Goal: Obtain resource: Obtain resource

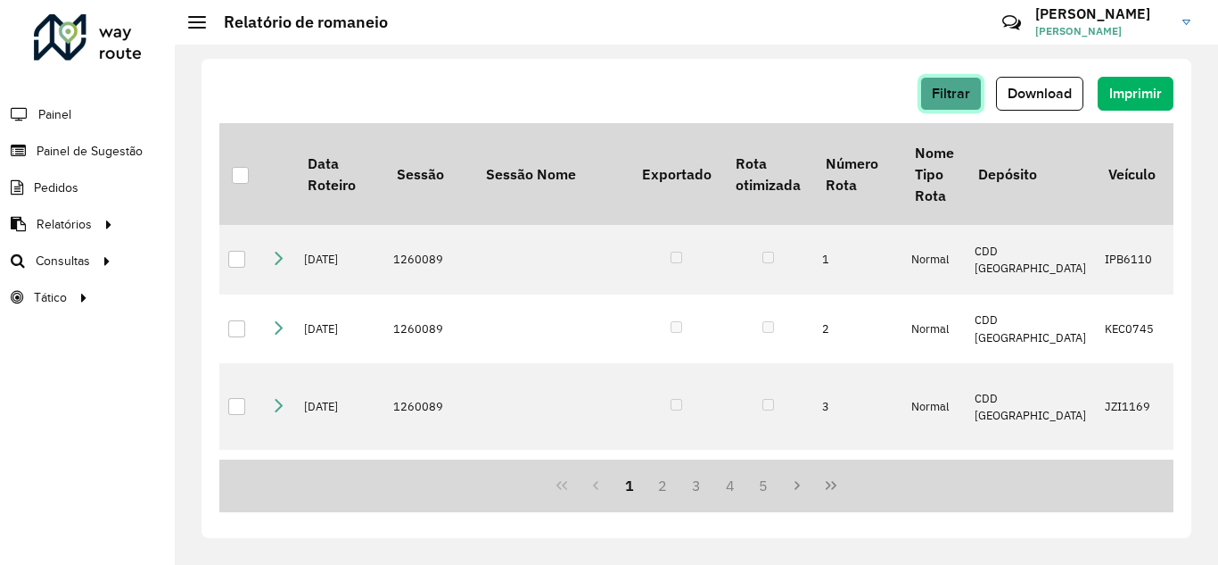
click at [963, 87] on span "Filtrar" at bounding box center [951, 93] width 38 height 15
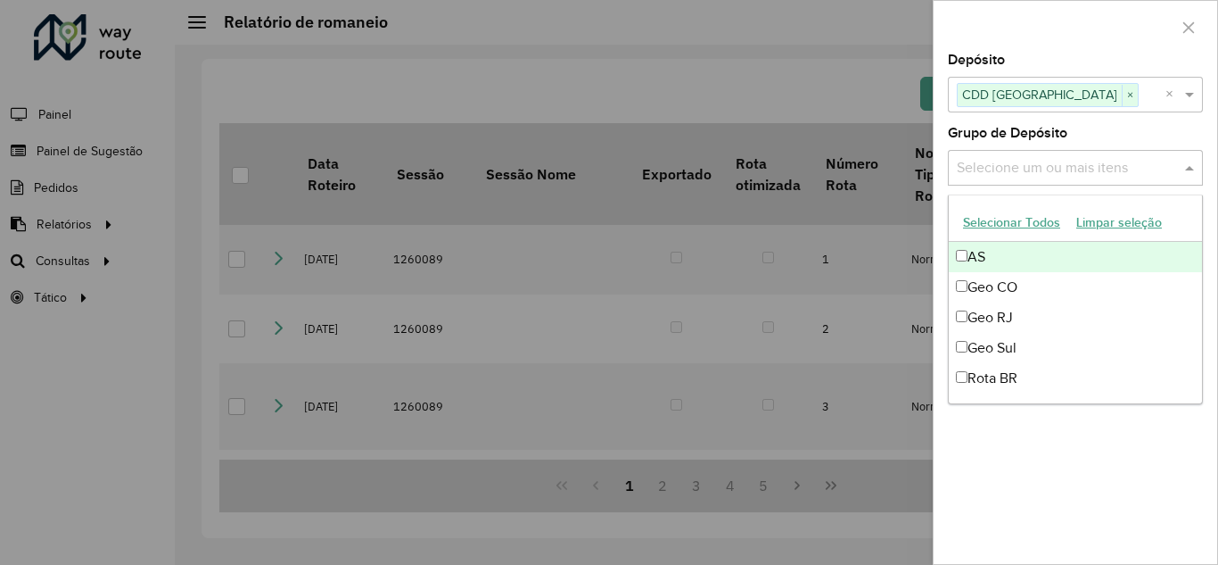
click at [1192, 168] on span at bounding box center [1192, 167] width 22 height 21
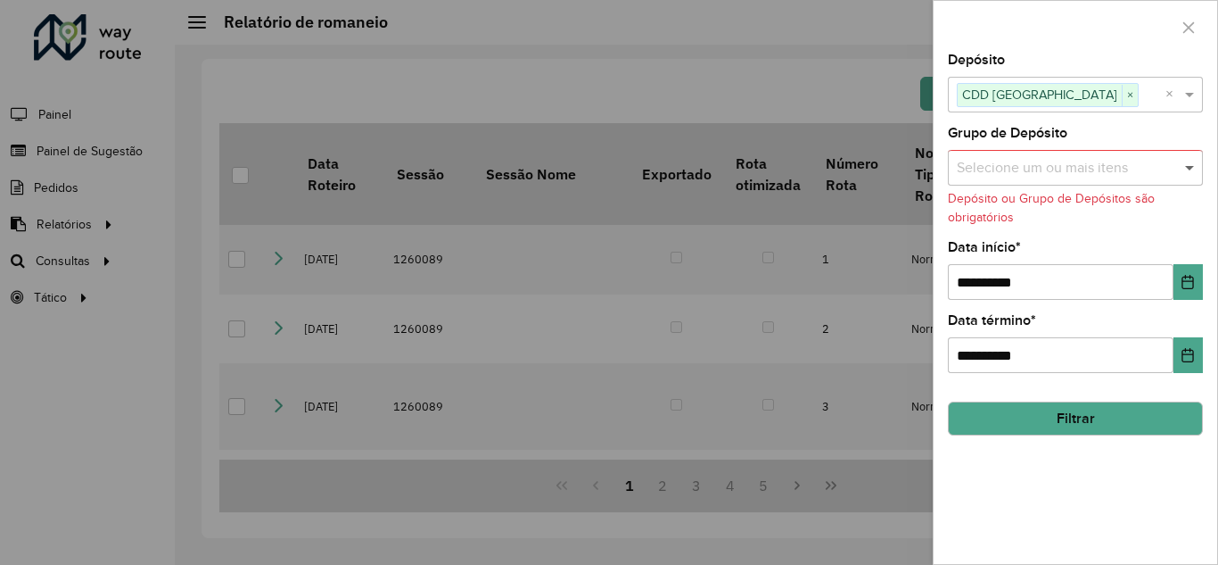
click at [1184, 166] on span at bounding box center [1192, 167] width 22 height 21
click at [1190, 353] on icon "Choose Date" at bounding box center [1188, 355] width 14 height 14
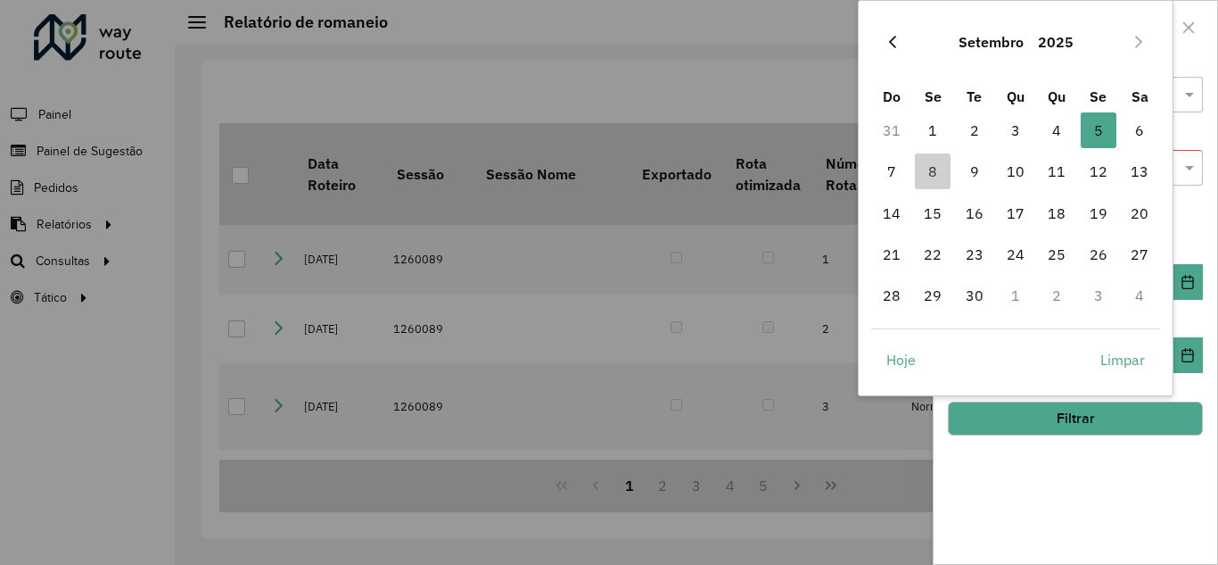
click at [897, 44] on icon "Previous Month" at bounding box center [893, 42] width 14 height 14
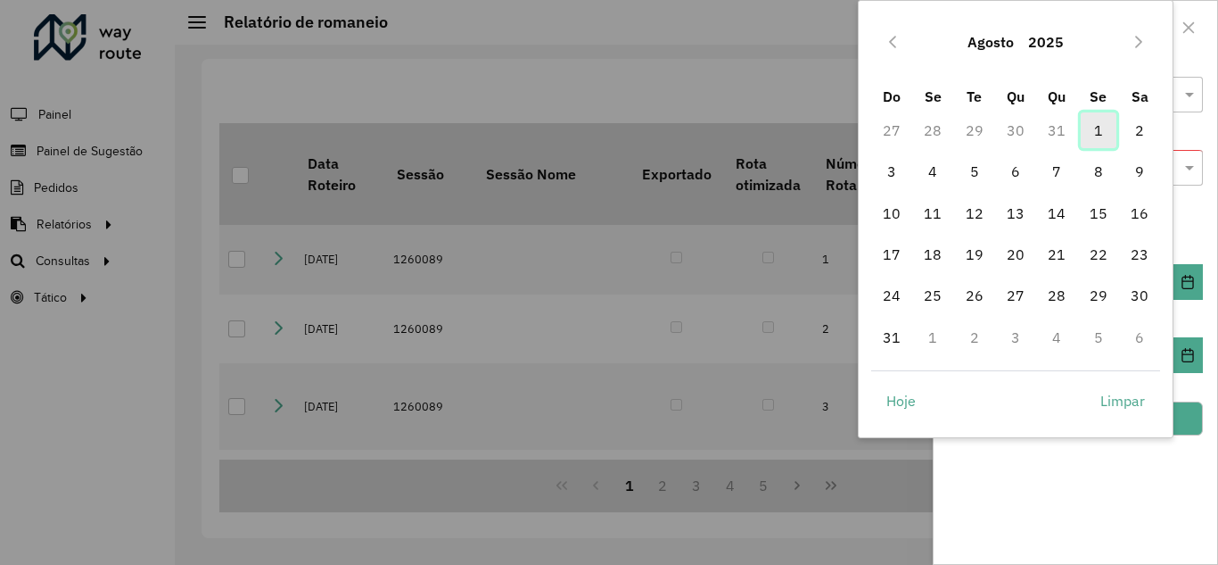
click at [1096, 129] on span "1" at bounding box center [1099, 130] width 36 height 36
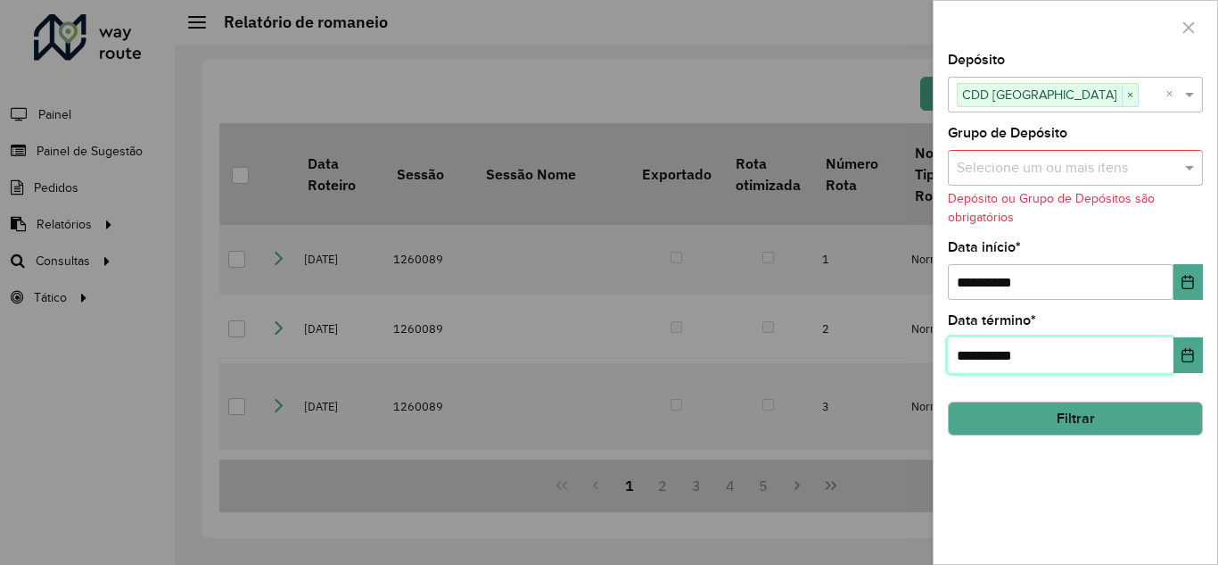
type input "**********"
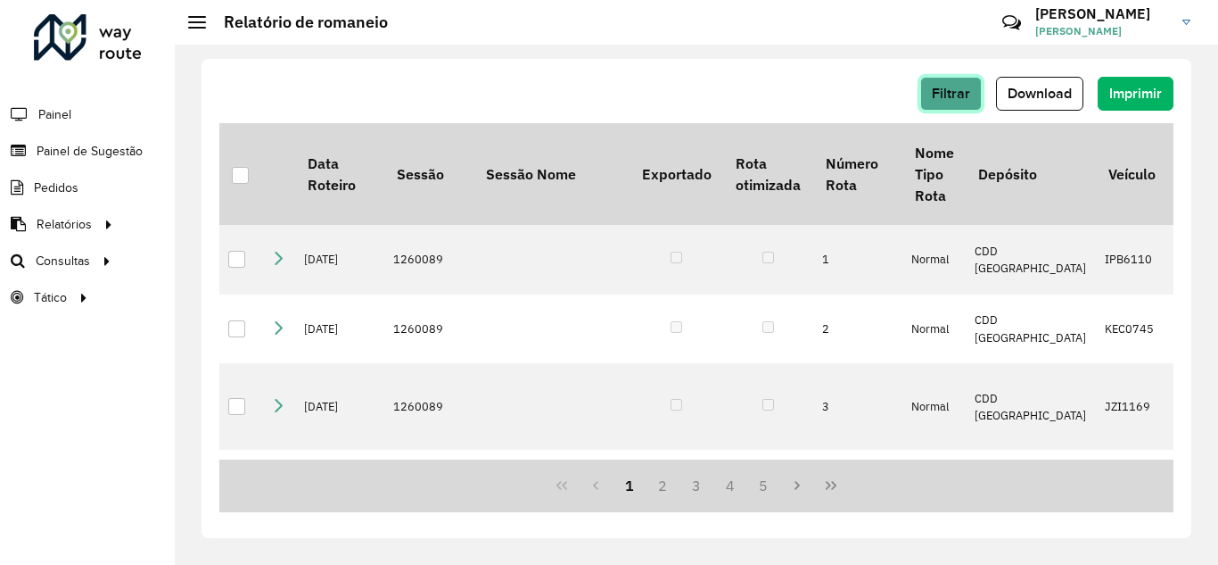
click at [953, 94] on span "Filtrar" at bounding box center [951, 93] width 38 height 15
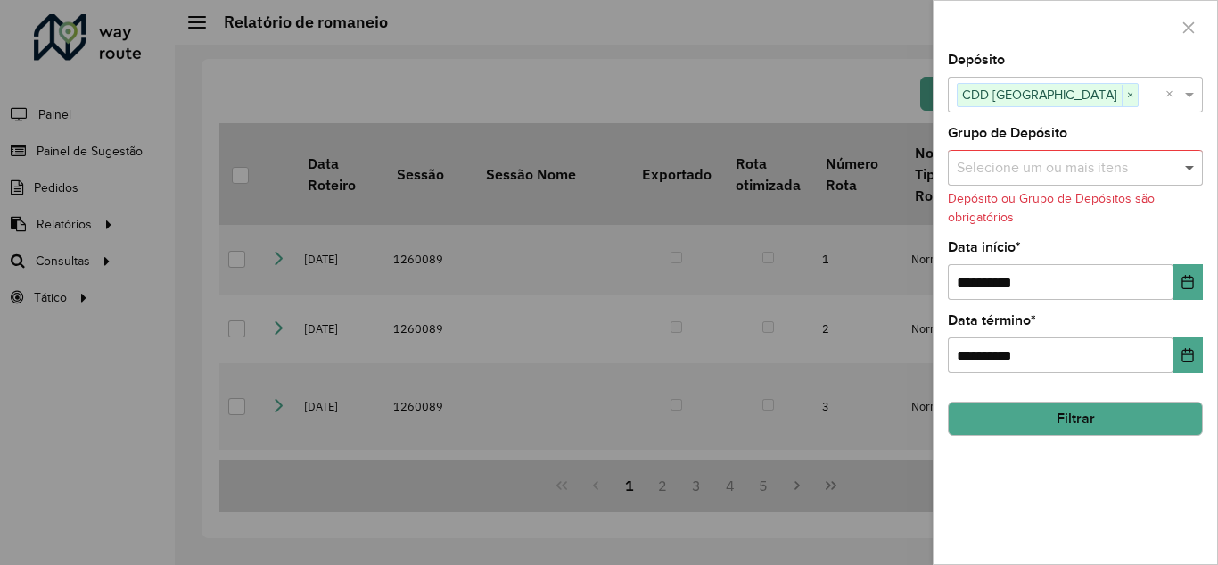
click at [1188, 162] on span at bounding box center [1192, 167] width 22 height 21
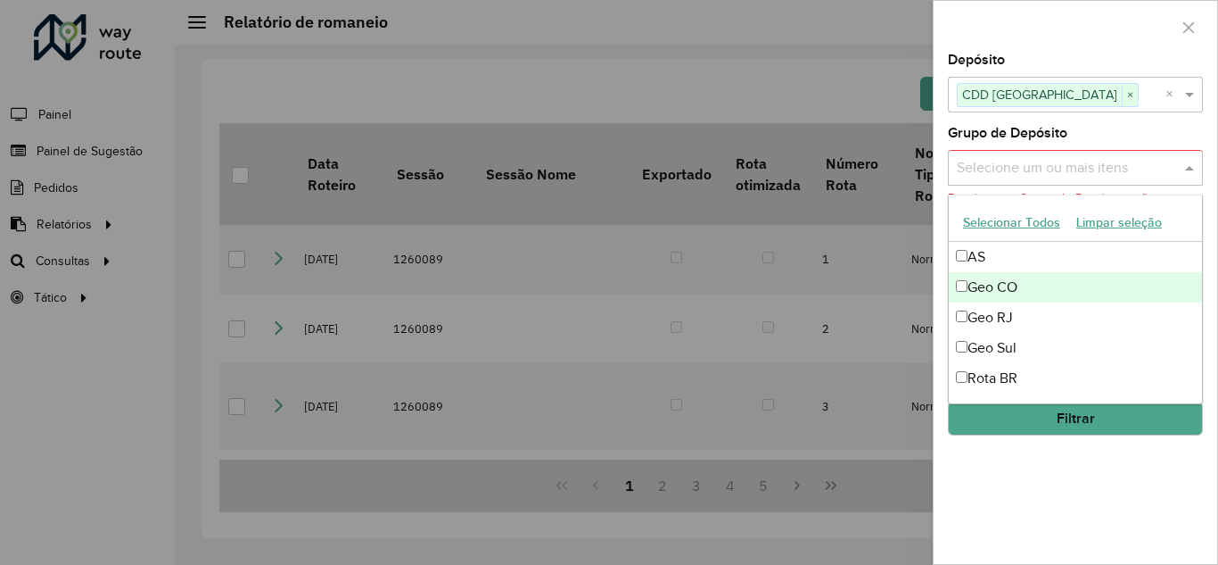
click at [963, 299] on div "Geo CO" at bounding box center [1075, 287] width 253 height 30
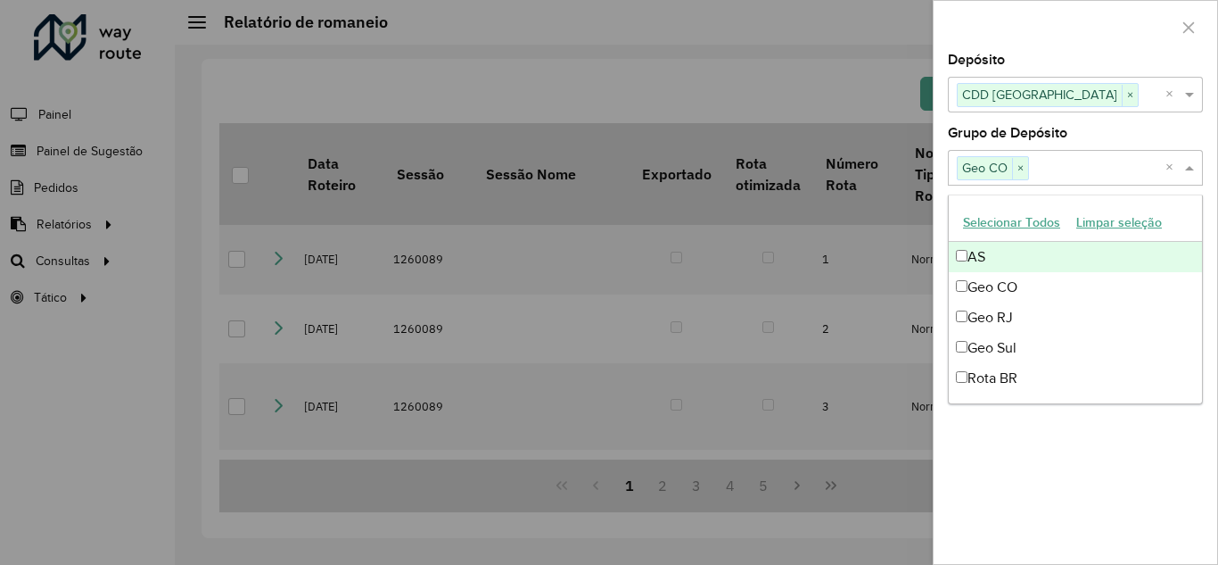
click at [1197, 171] on span at bounding box center [1192, 167] width 22 height 21
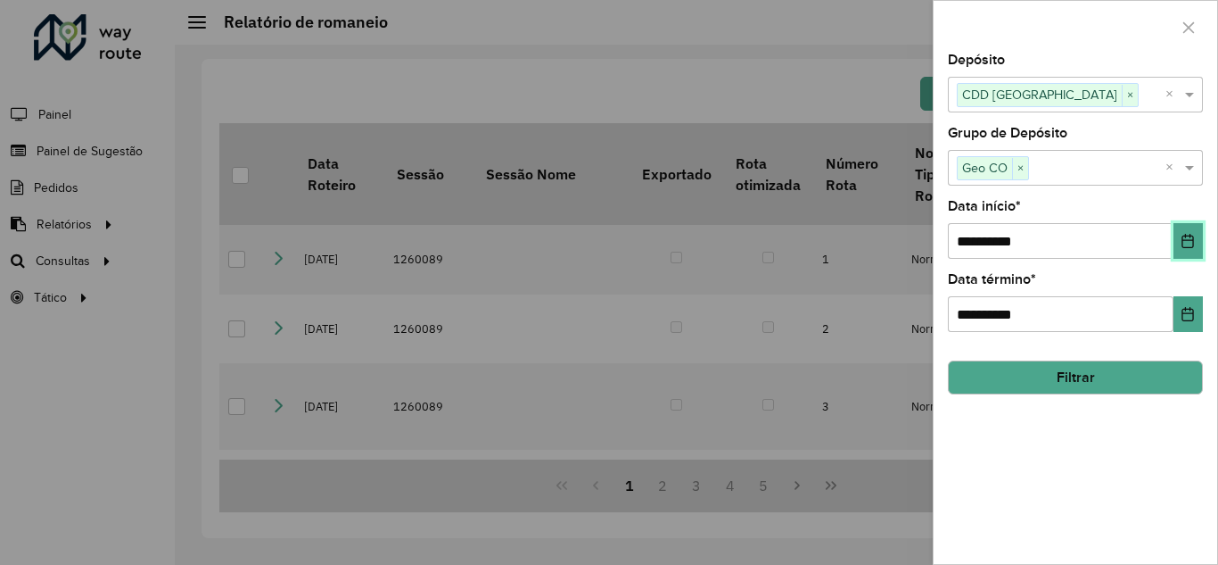
click at [1191, 240] on icon "Choose Date" at bounding box center [1189, 241] width 12 height 14
click at [1185, 317] on icon "Choose Date" at bounding box center [1188, 314] width 14 height 14
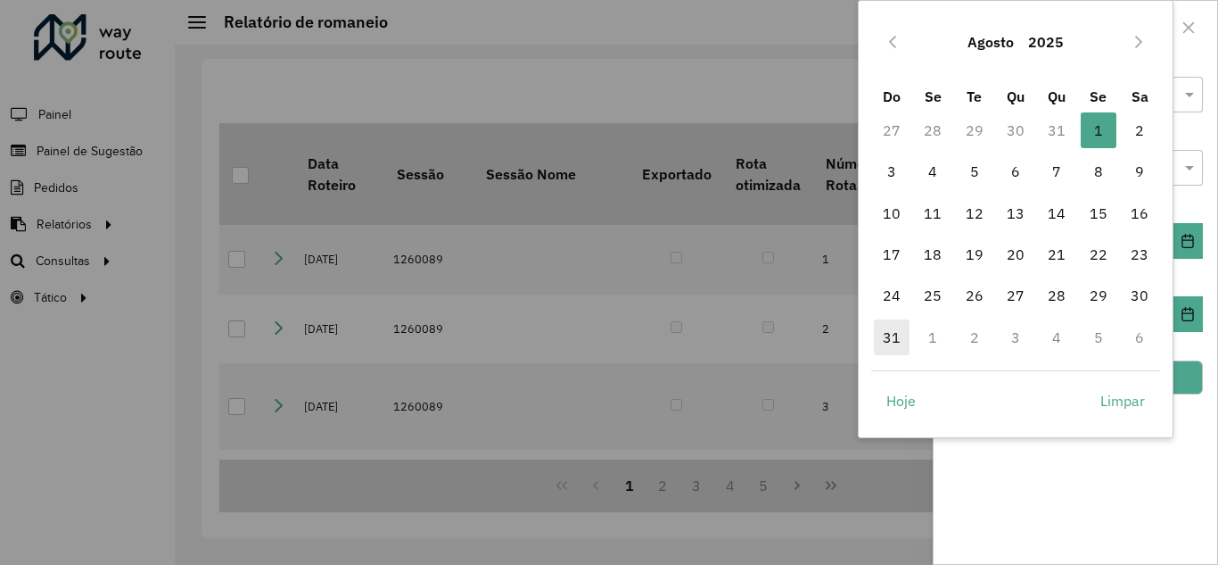
click at [899, 334] on span "31" at bounding box center [892, 337] width 36 height 36
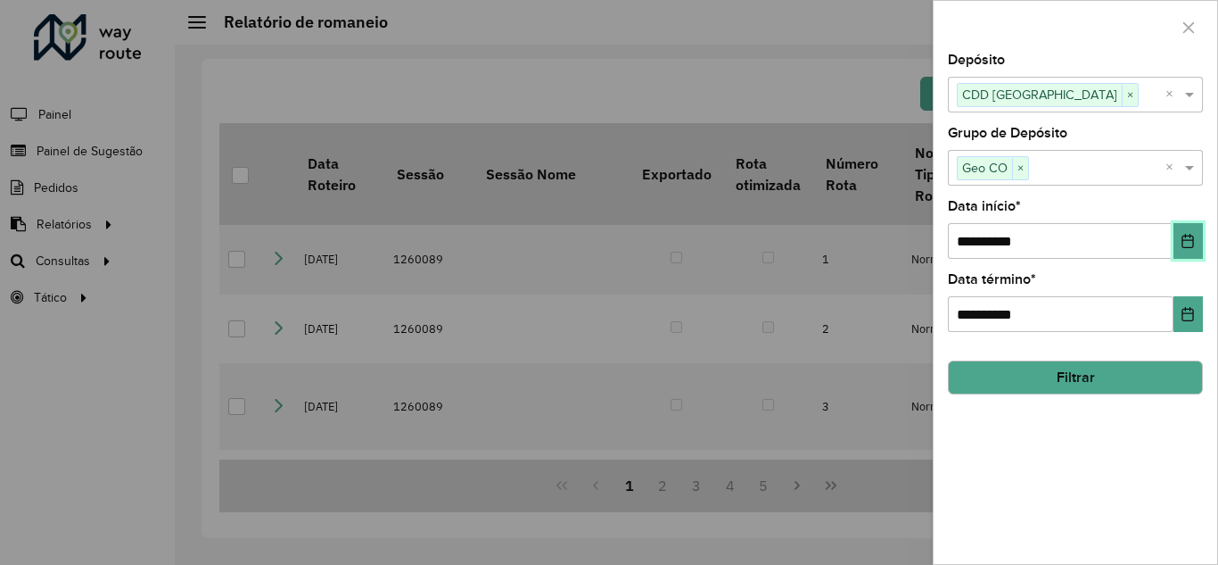
click at [1185, 241] on icon "Choose Date" at bounding box center [1189, 241] width 12 height 14
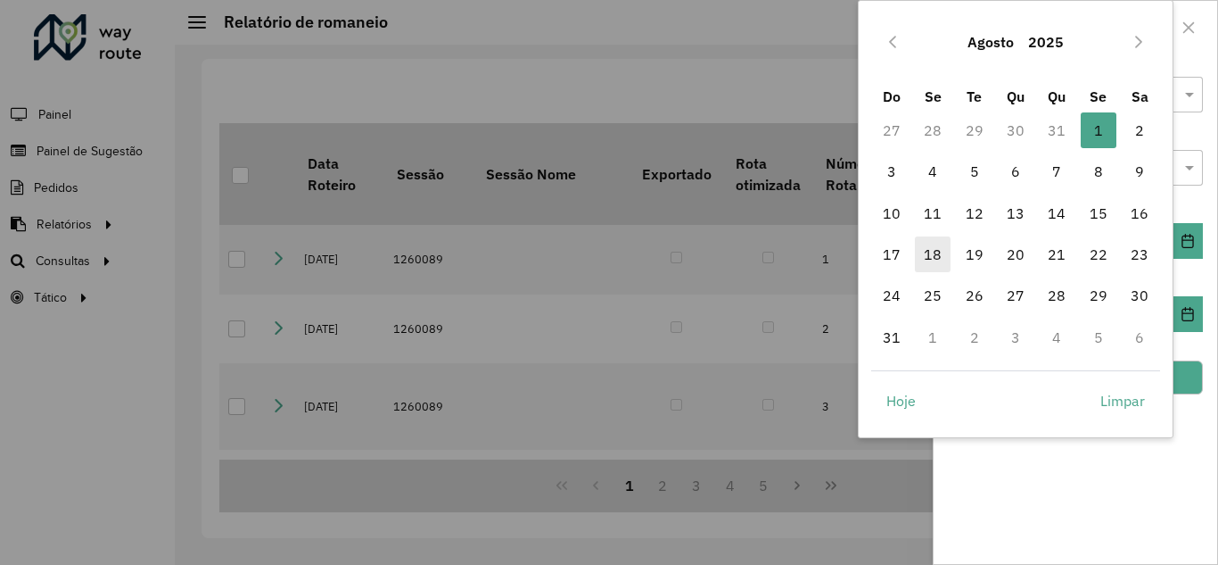
click at [927, 257] on span "18" at bounding box center [933, 254] width 36 height 36
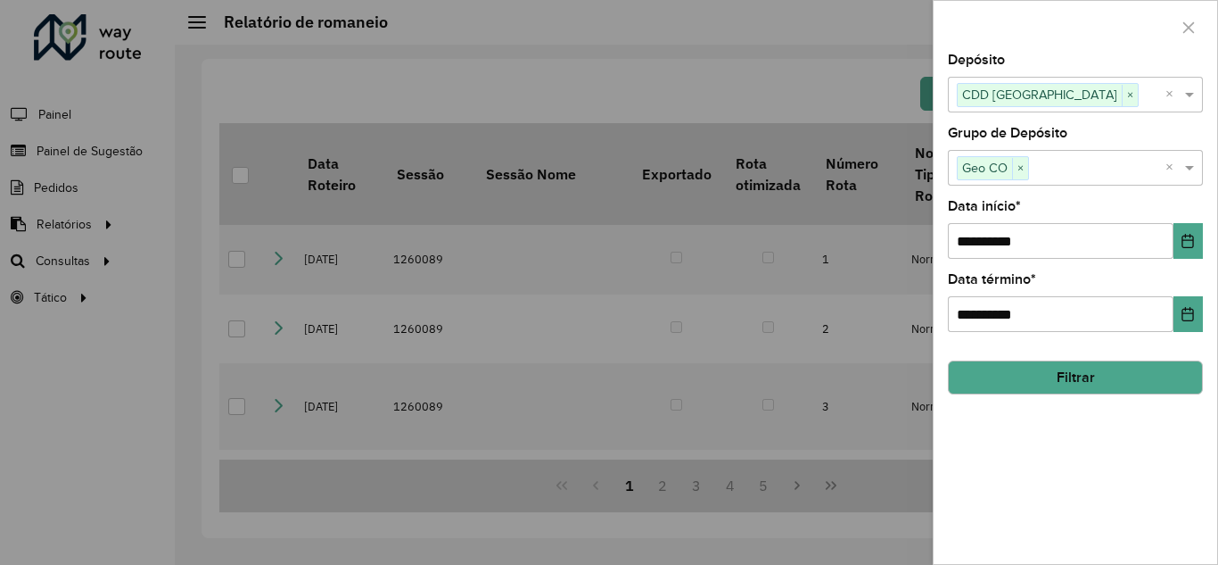
click at [1114, 382] on button "Filtrar" at bounding box center [1075, 377] width 255 height 34
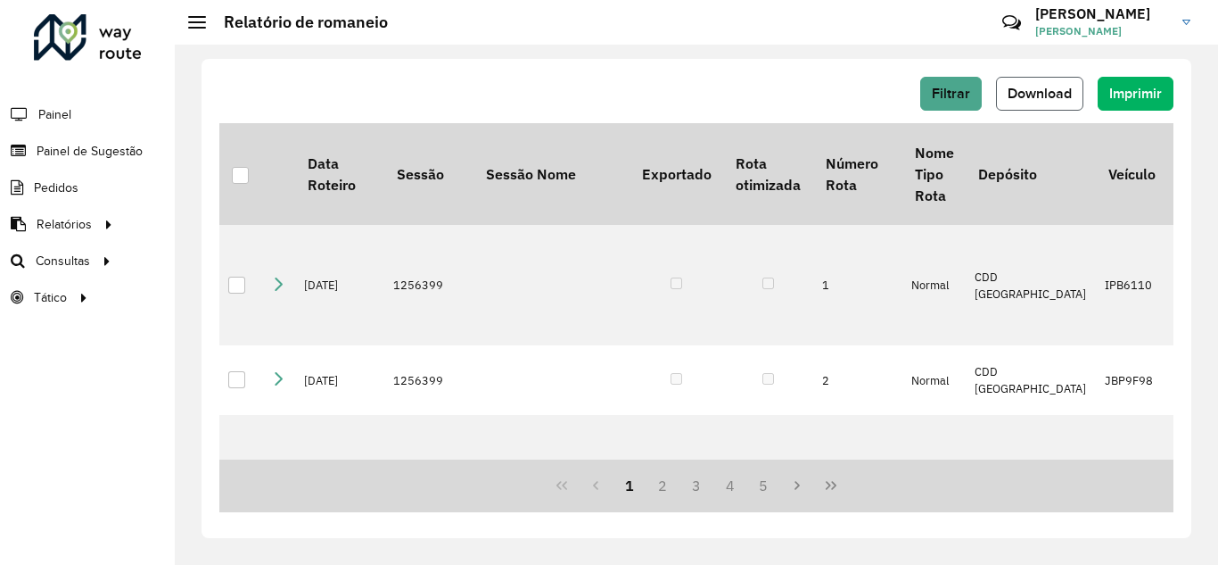
click at [1023, 92] on span "Download" at bounding box center [1040, 93] width 64 height 15
